Goal: Transaction & Acquisition: Purchase product/service

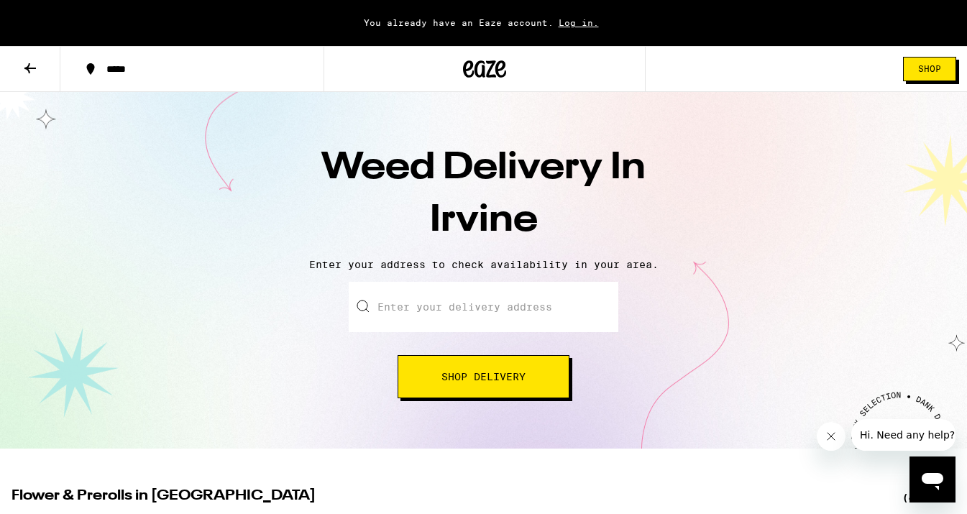
click at [571, 18] on span "Log in." at bounding box center [578, 22] width 50 height 9
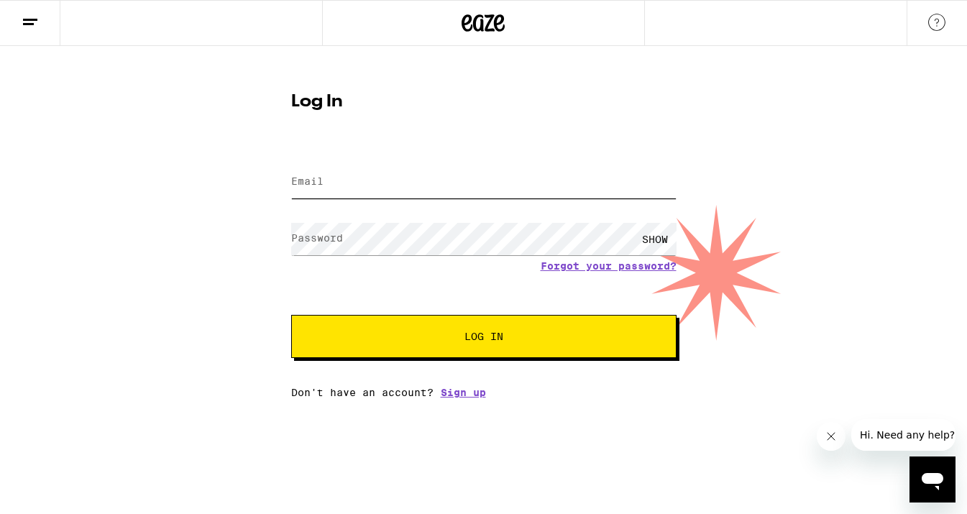
type input "[EMAIL_ADDRESS][DOMAIN_NAME]"
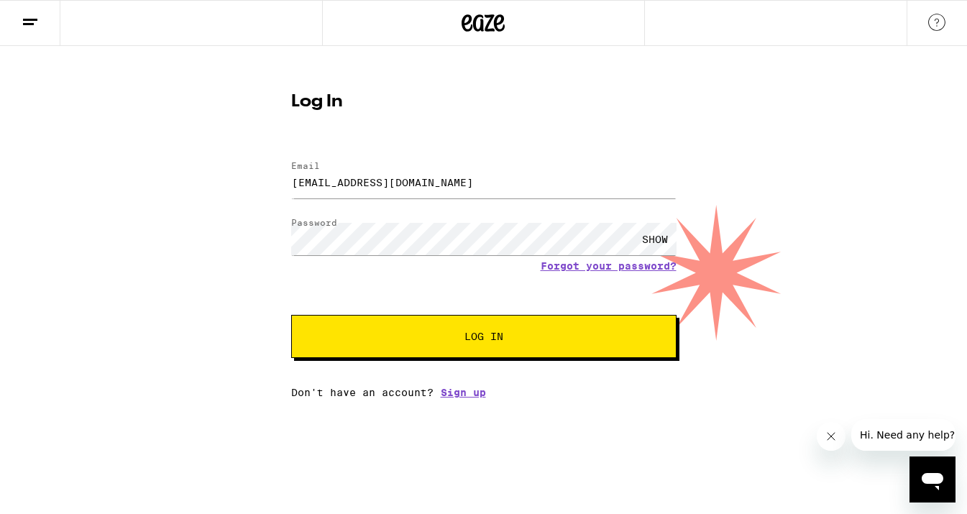
click at [451, 331] on button "Log In" at bounding box center [483, 336] width 385 height 43
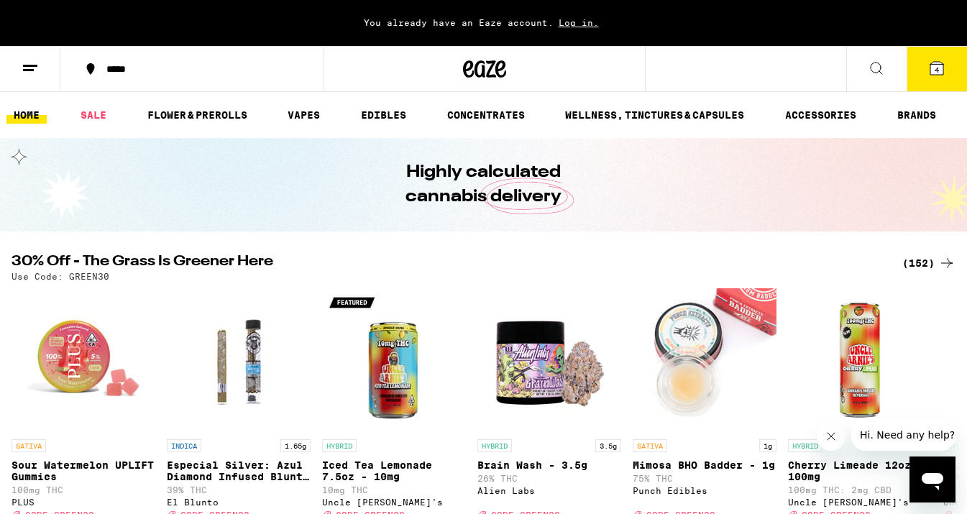
click at [930, 65] on icon at bounding box center [936, 68] width 13 height 13
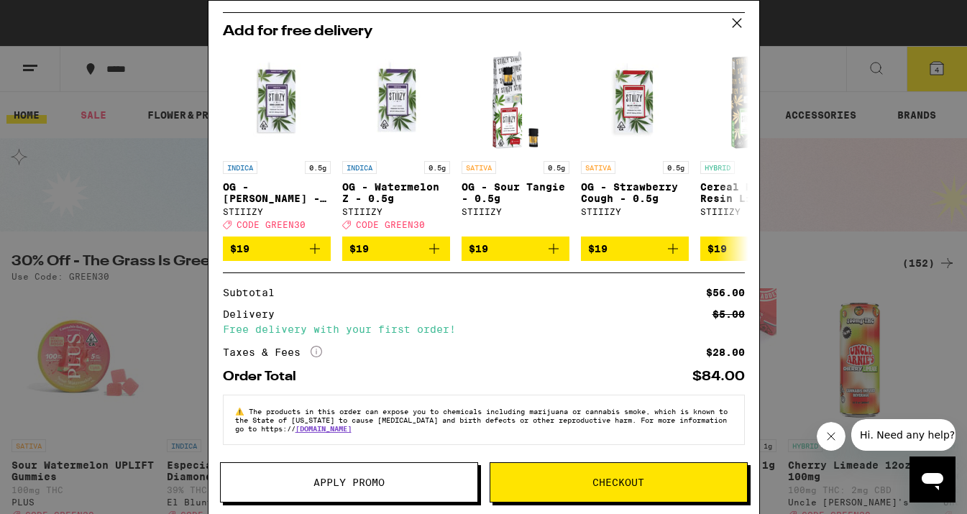
scroll to position [302, 0]
click at [437, 480] on span "Apply Promo" at bounding box center [349, 482] width 257 height 10
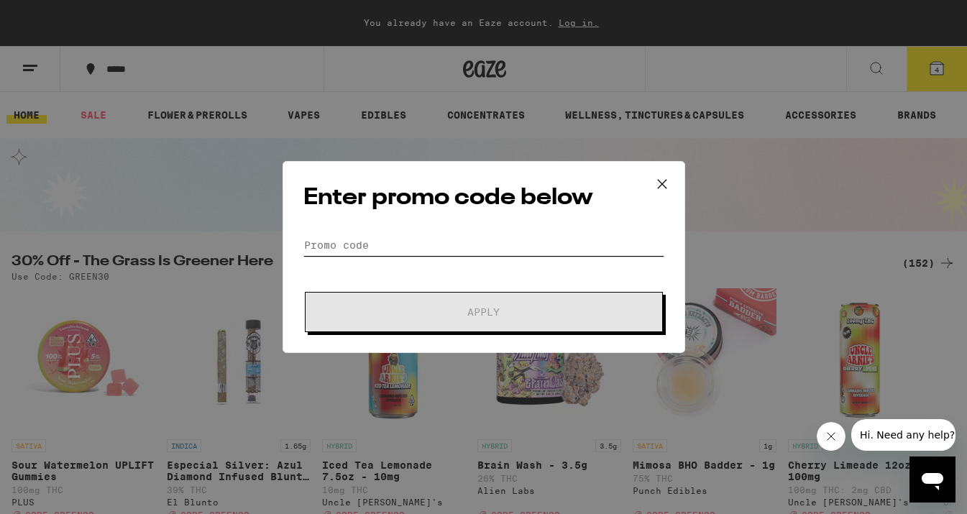
click at [382, 253] on input "Promo Code" at bounding box center [483, 245] width 361 height 22
click at [668, 181] on icon at bounding box center [662, 184] width 22 height 22
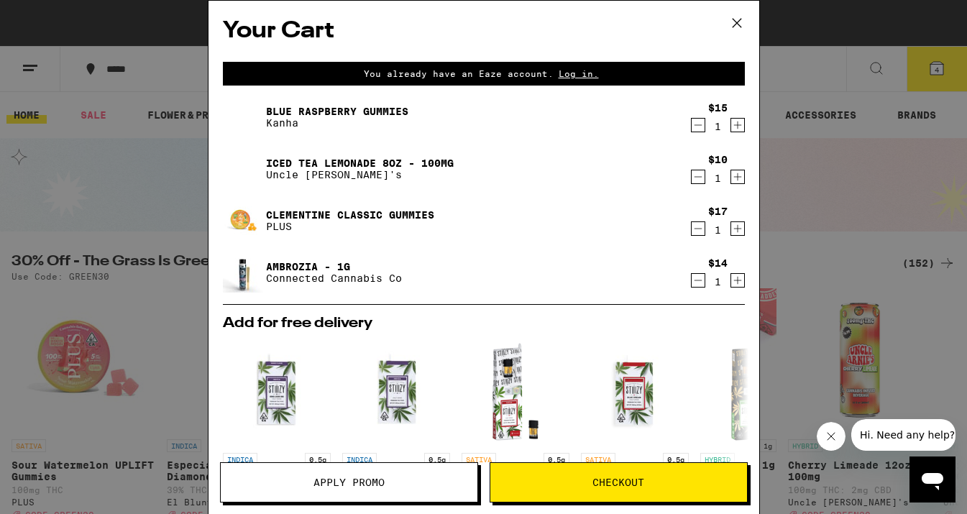
click at [693, 280] on icon "Decrement" at bounding box center [697, 280] width 8 height 0
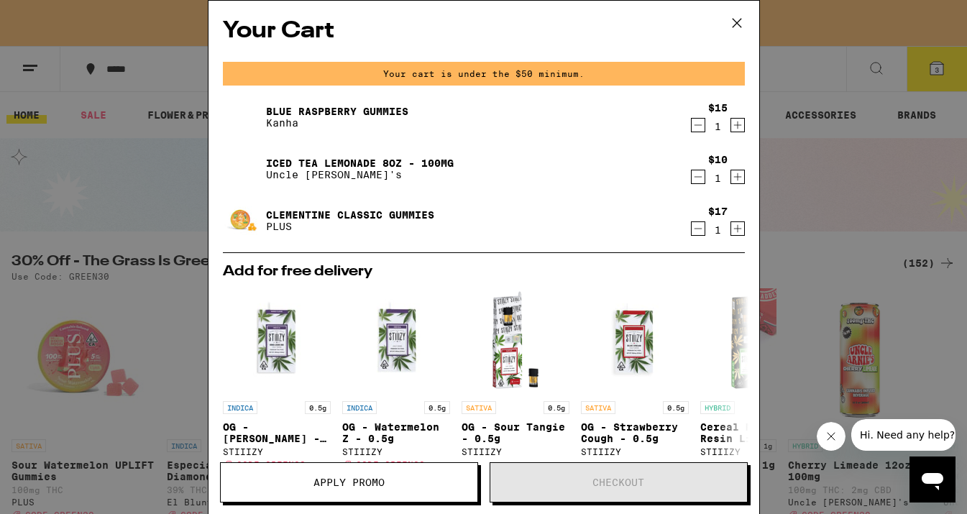
click at [734, 19] on icon at bounding box center [737, 23] width 22 height 22
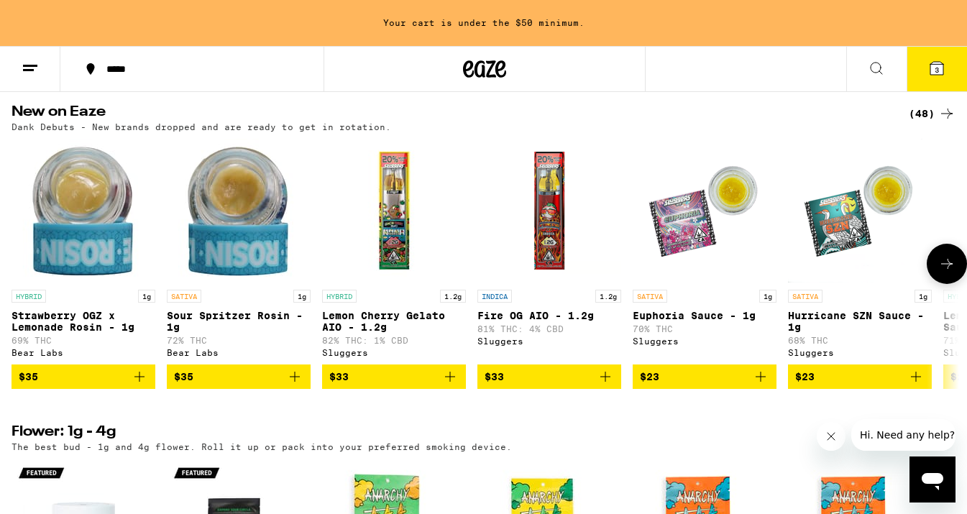
scroll to position [1137, 0]
